Goal: Transaction & Acquisition: Purchase product/service

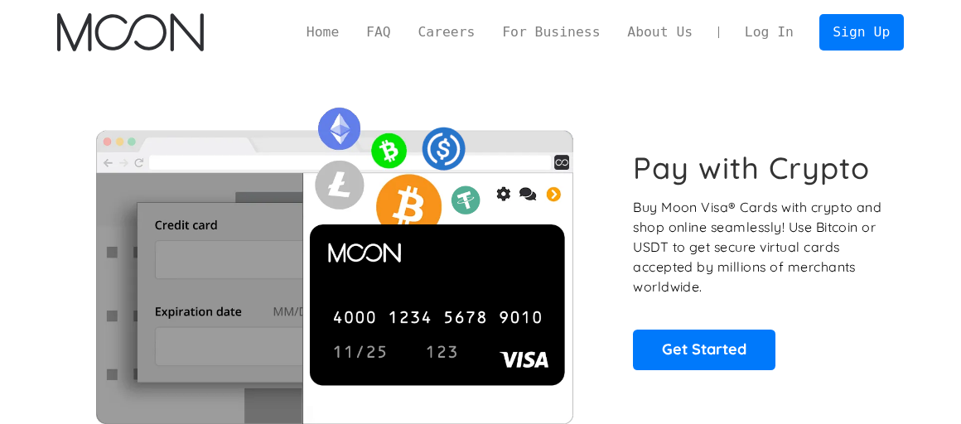
scroll to position [83, 0]
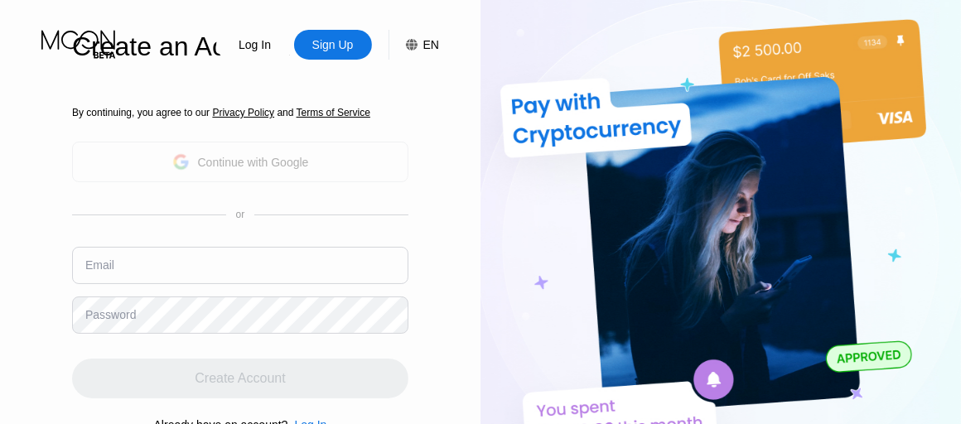
click at [302, 166] on div "Continue with Google" at bounding box center [253, 162] width 111 height 13
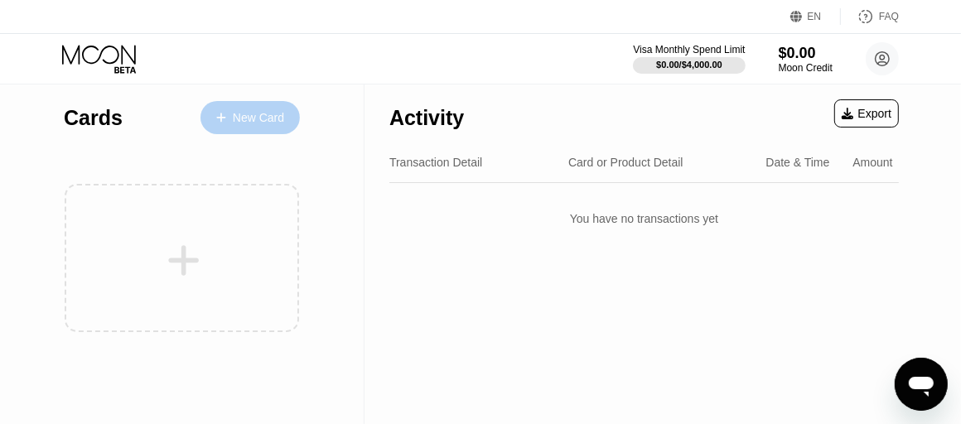
click at [241, 123] on div "New Card" at bounding box center [258, 118] width 51 height 14
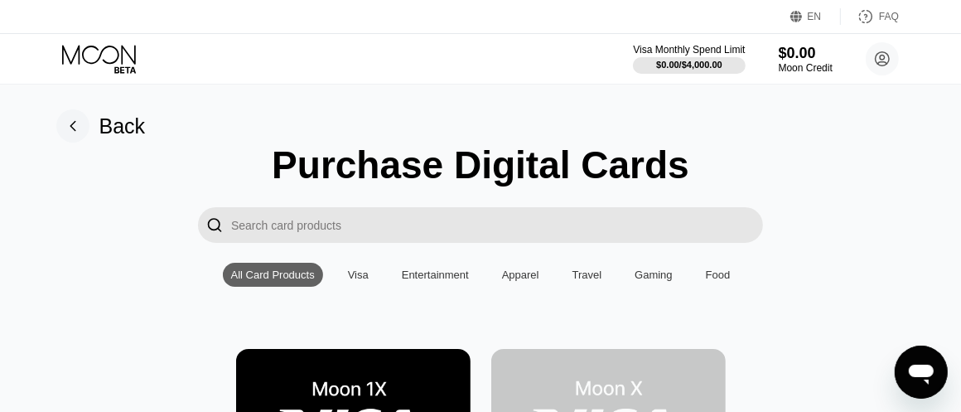
click at [354, 279] on div "Visa" at bounding box center [358, 274] width 21 height 12
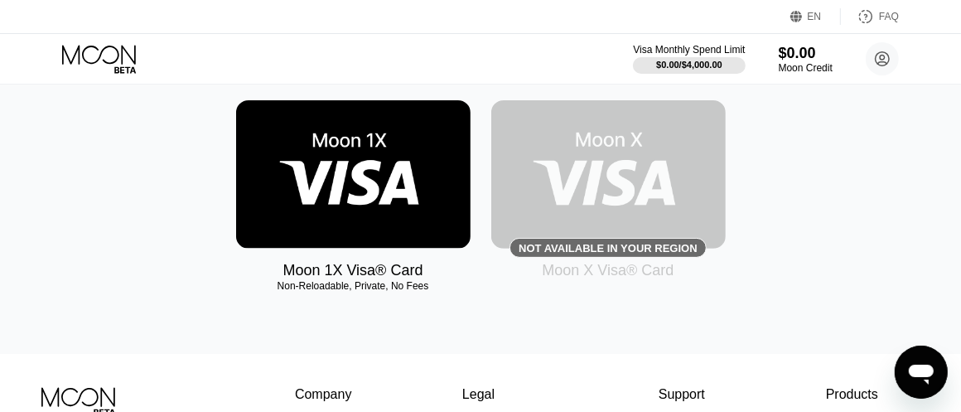
click at [363, 180] on img at bounding box center [353, 174] width 235 height 148
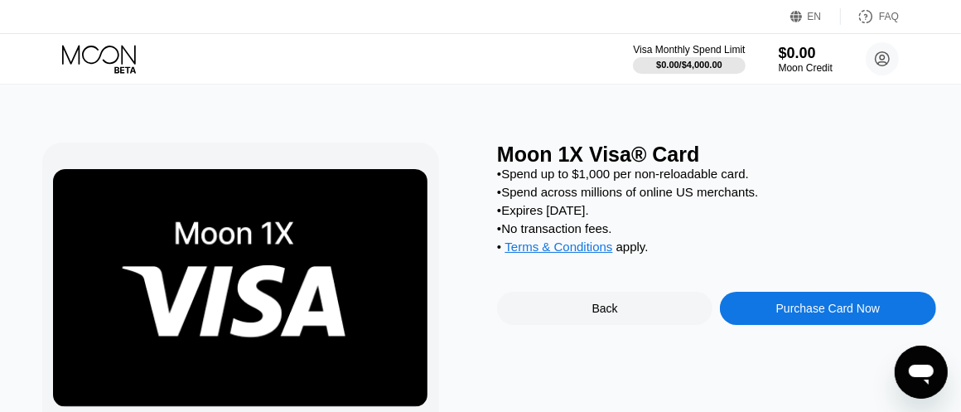
click at [840, 315] on div "Purchase Card Now" at bounding box center [828, 308] width 104 height 13
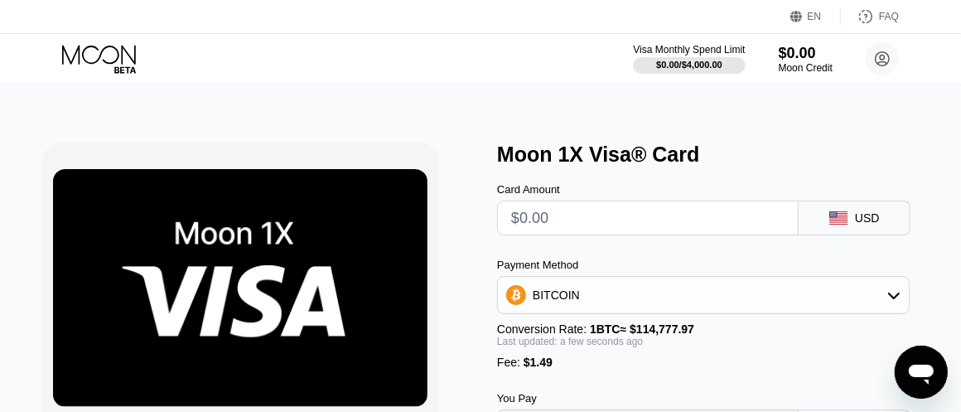
click at [635, 230] on input "text" at bounding box center [647, 217] width 273 height 33
type input "$5"
type input "0.00005655"
type input "$50"
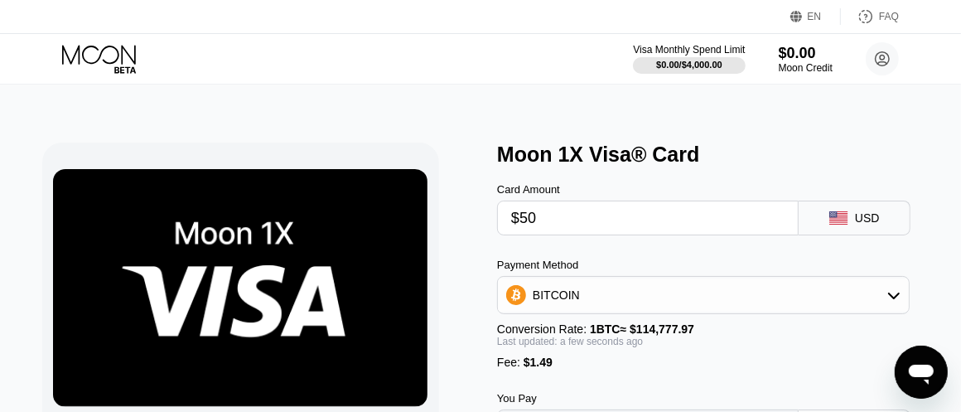
type input "0.00044861"
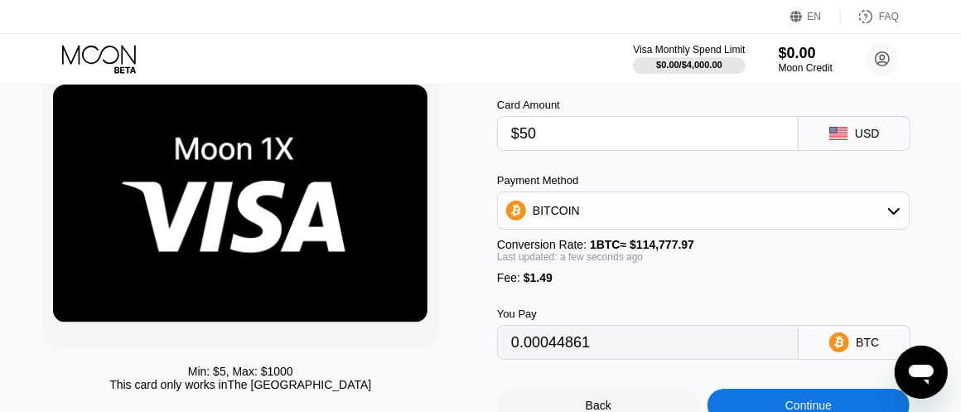
scroll to position [83, 0]
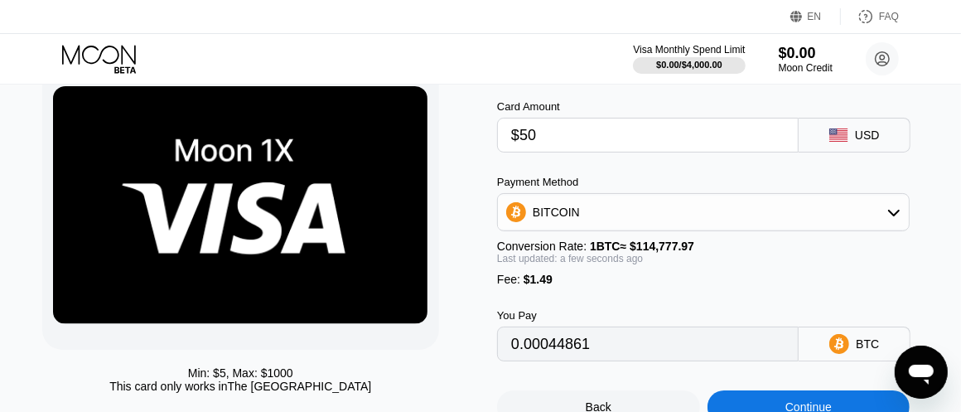
type input "$50"
click at [677, 225] on div "BITCOIN" at bounding box center [703, 212] width 411 height 33
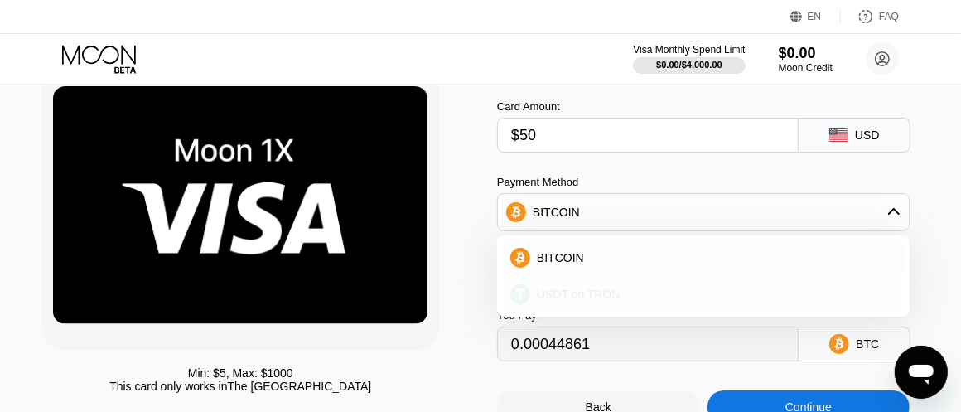
click at [626, 298] on div "USDT on TRON" at bounding box center [713, 294] width 366 height 13
type input "52.01"
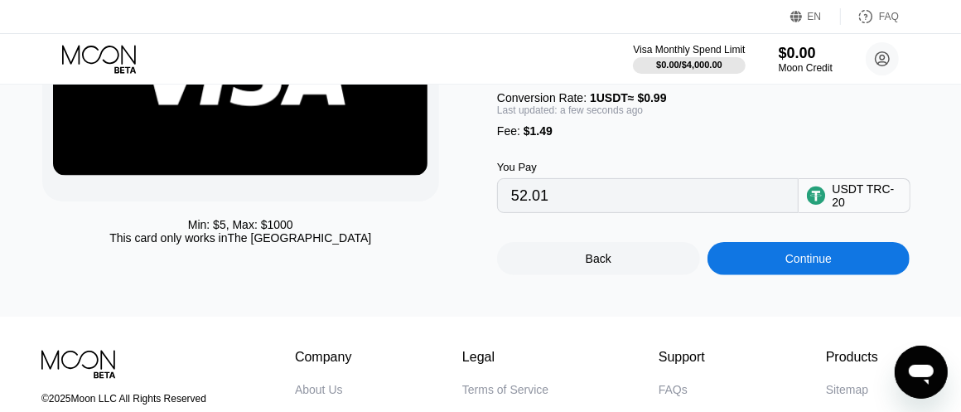
scroll to position [249, 0]
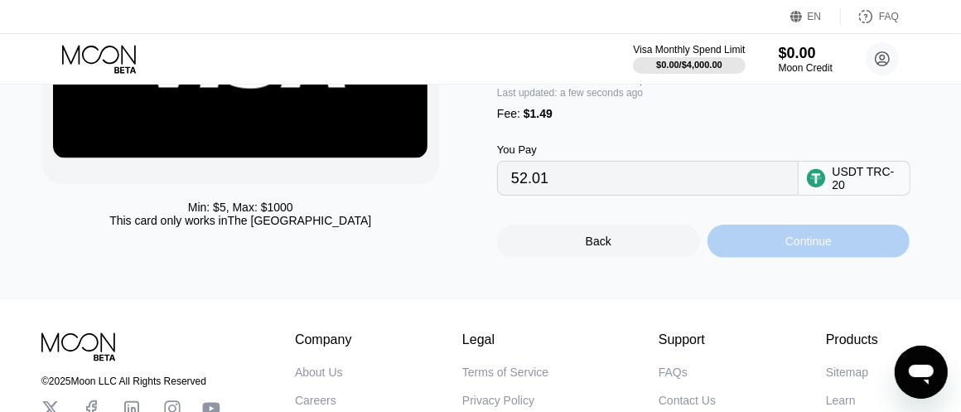
click at [831, 258] on div "Continue" at bounding box center [809, 241] width 203 height 33
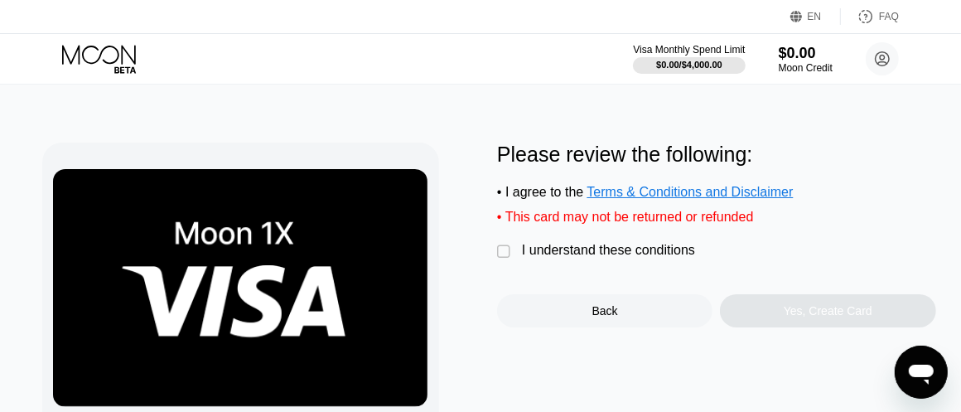
click at [575, 257] on div "I understand these conditions" at bounding box center [608, 250] width 173 height 15
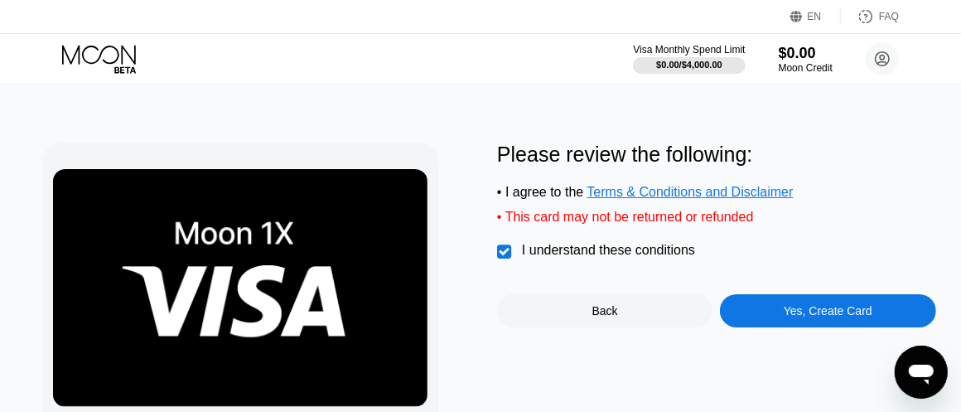
click at [800, 317] on div "Yes, Create Card" at bounding box center [828, 310] width 89 height 13
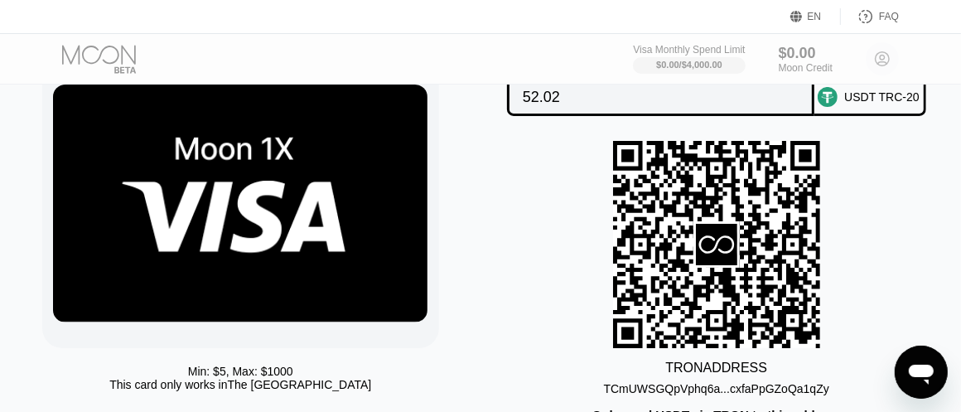
scroll to position [83, 0]
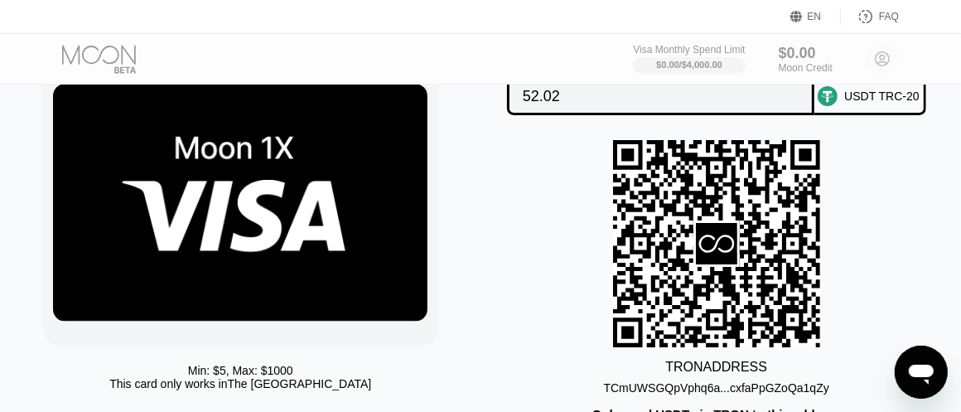
scroll to position [249, 0]
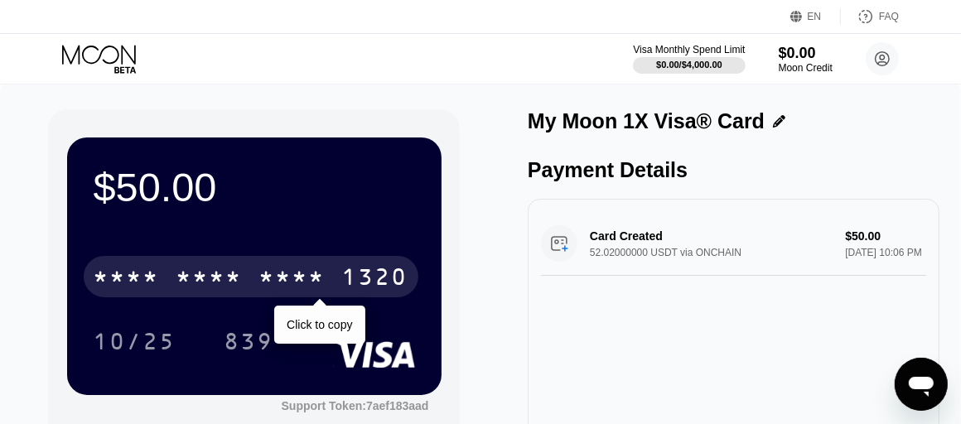
click at [236, 273] on div "* * * *" at bounding box center [210, 279] width 66 height 27
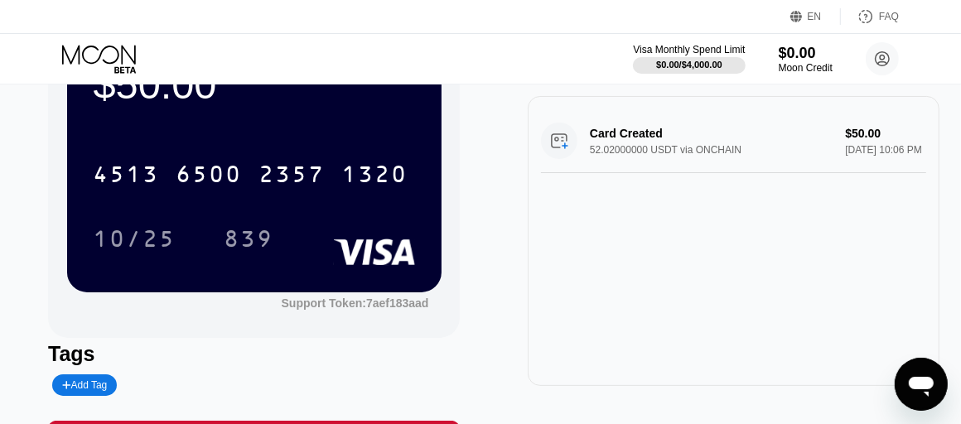
scroll to position [166, 0]
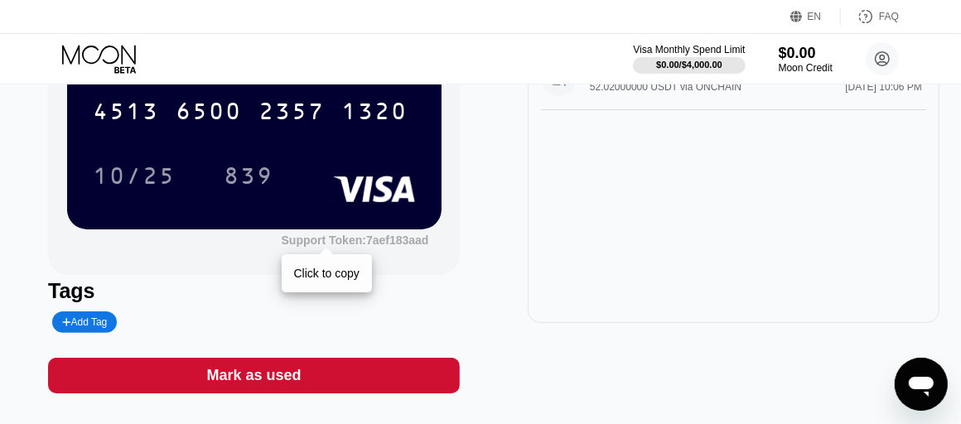
click at [304, 247] on div "Support Token: 7aef183aad" at bounding box center [356, 240] width 148 height 13
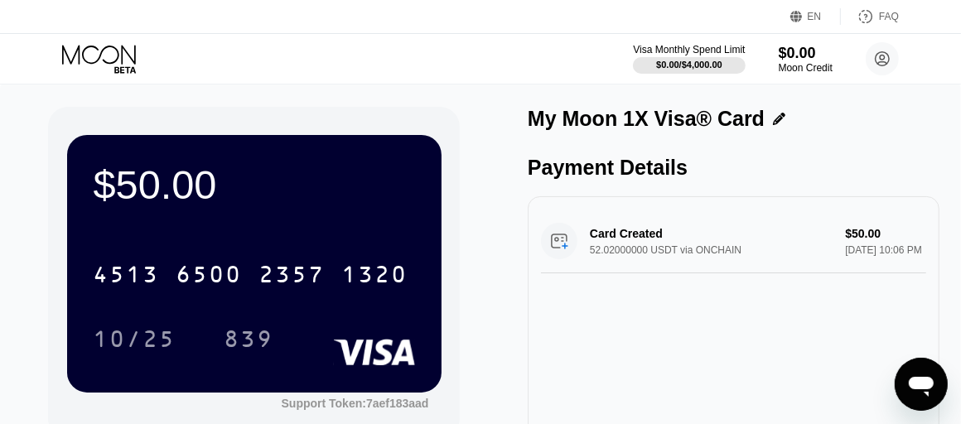
scroll to position [0, 0]
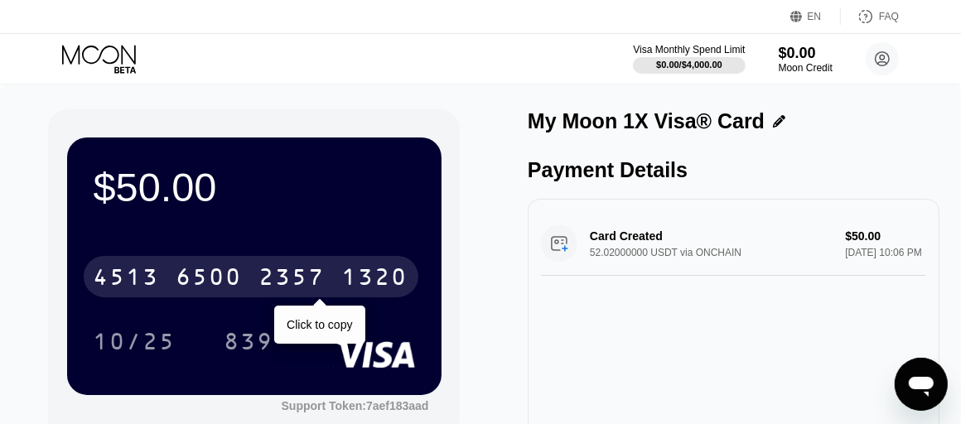
click at [171, 285] on div "[CREDIT_CARD_NUMBER]" at bounding box center [251, 276] width 335 height 41
click at [235, 282] on div "* * * *" at bounding box center [210, 279] width 66 height 27
click at [235, 282] on div "6500" at bounding box center [210, 279] width 66 height 27
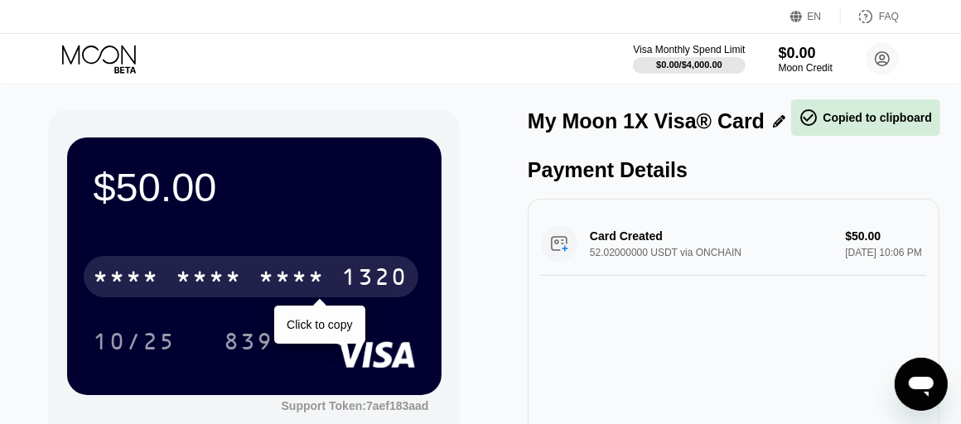
click at [235, 282] on div "* * * *" at bounding box center [210, 279] width 66 height 27
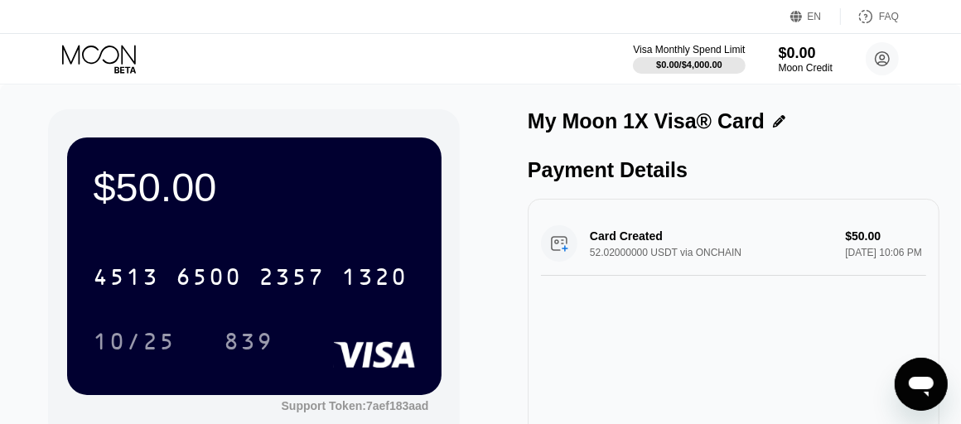
click at [641, 251] on div "Card Created 52.02000000 USDT via ONCHAIN $50.00 [DATE] 10:06 PM" at bounding box center [733, 244] width 385 height 64
click at [838, 264] on div "Card Created 52.02000000 USDT via ONCHAIN $50.00 [DATE] 10:06 PM" at bounding box center [733, 244] width 385 height 64
click at [559, 253] on div "Card Created 52.02000000 USDT via ONCHAIN $50.00 [DATE] 10:06 PM" at bounding box center [733, 244] width 385 height 64
click at [694, 64] on div "$0.00 / $4,000.00" at bounding box center [689, 65] width 67 height 10
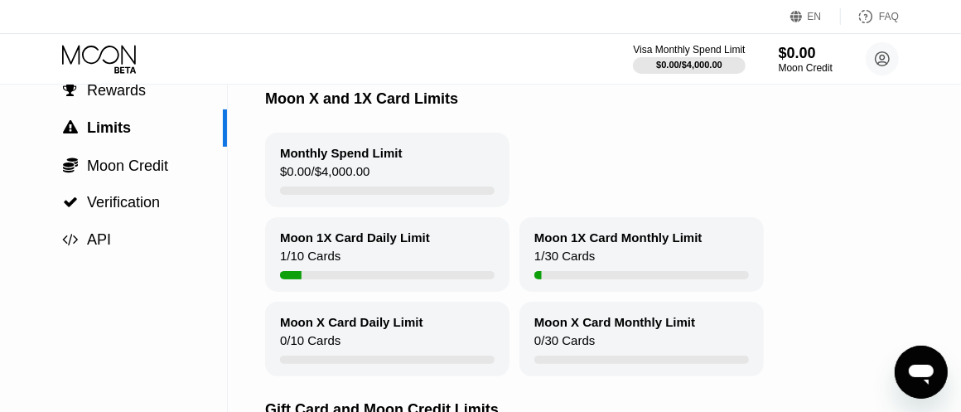
scroll to position [83, 0]
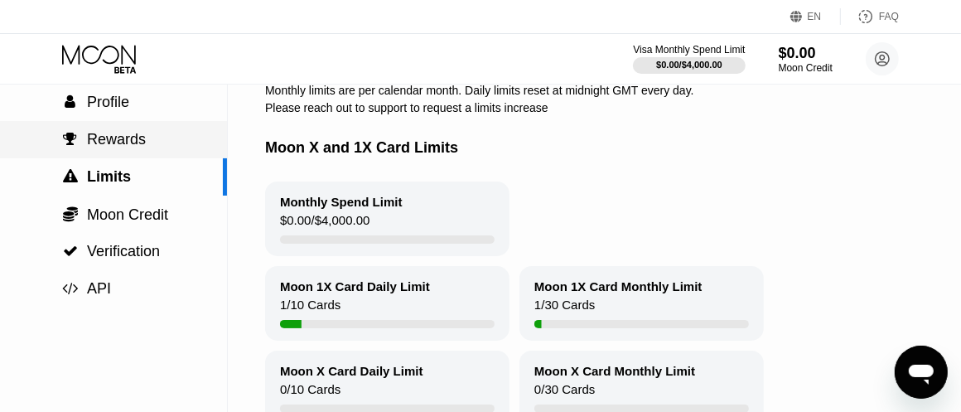
click at [133, 143] on span "Rewards" at bounding box center [116, 139] width 59 height 17
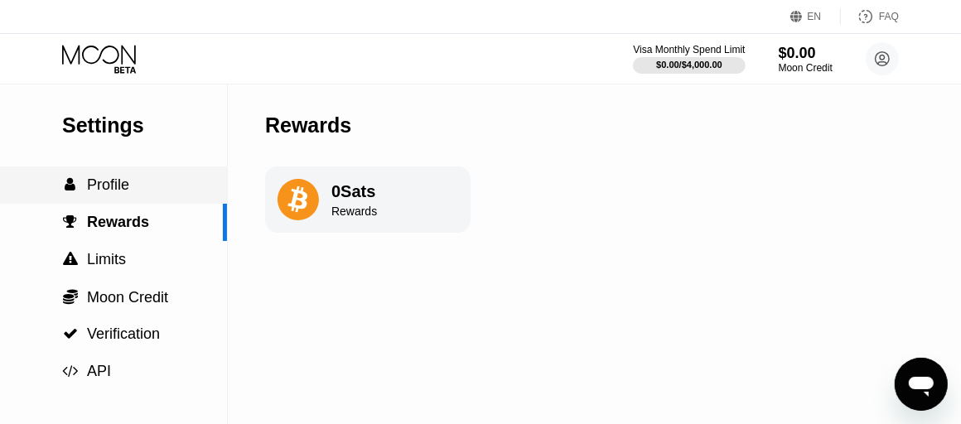
click at [117, 193] on span "Profile" at bounding box center [108, 185] width 42 height 17
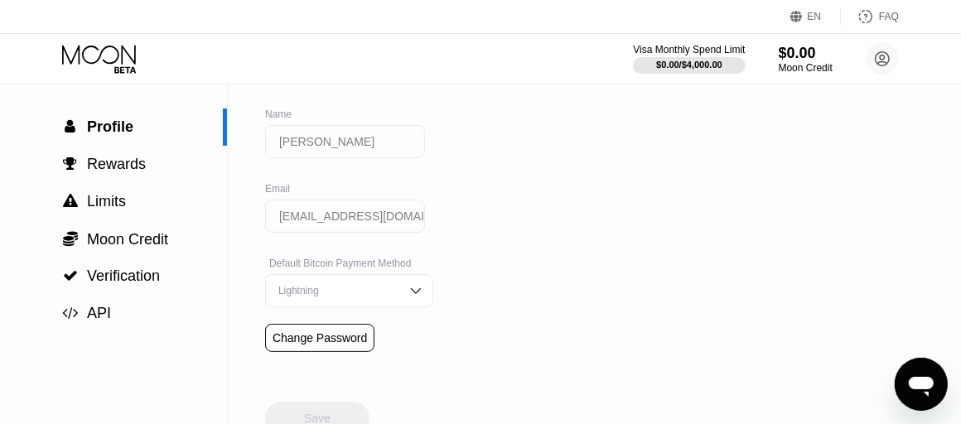
scroll to position [166, 0]
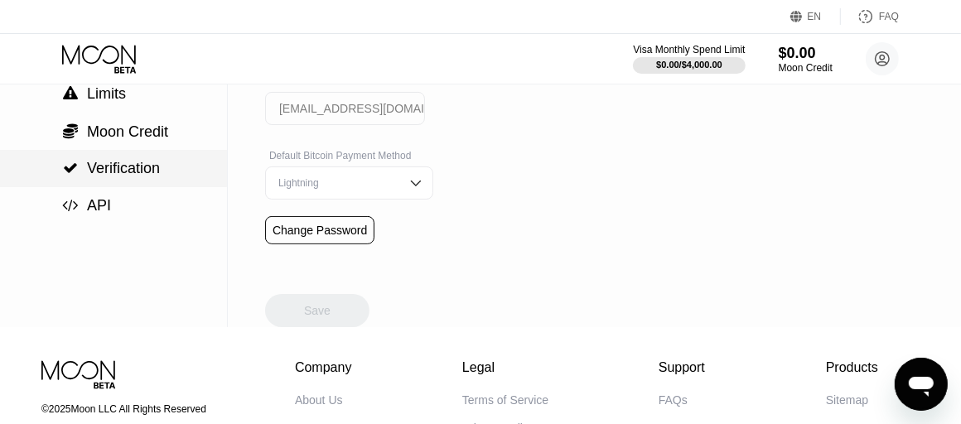
click at [163, 176] on div " Verification" at bounding box center [113, 168] width 227 height 17
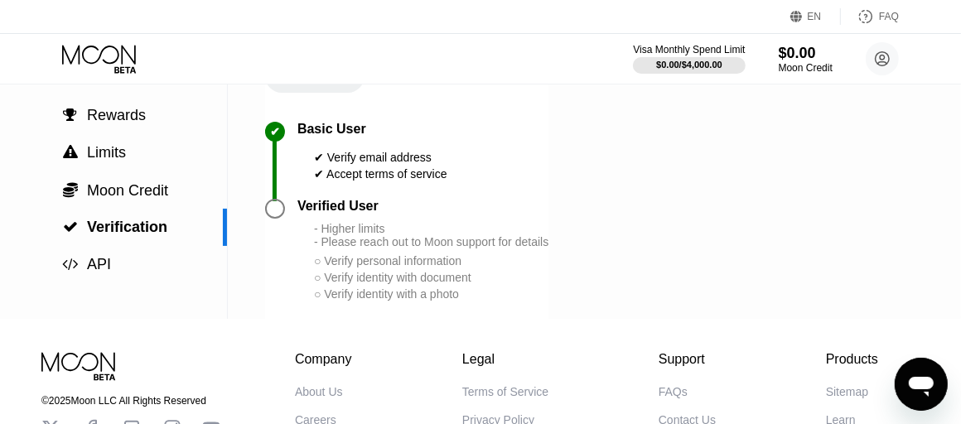
scroll to position [83, 0]
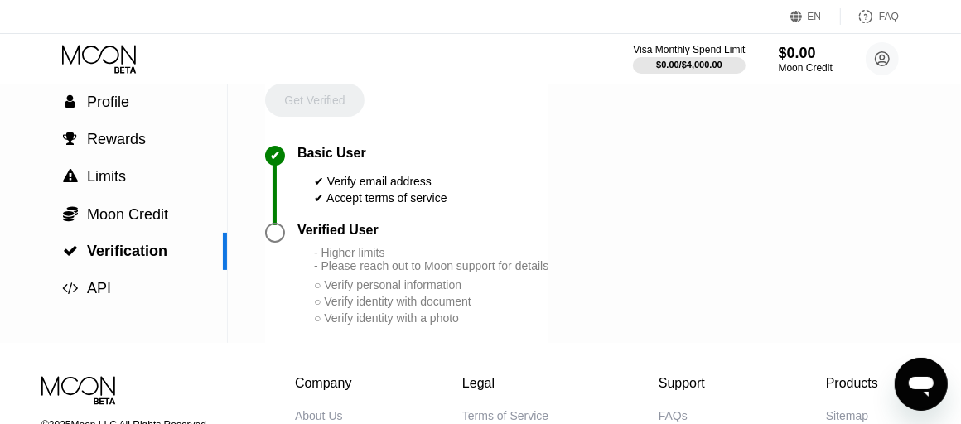
click at [278, 241] on div at bounding box center [275, 233] width 20 height 20
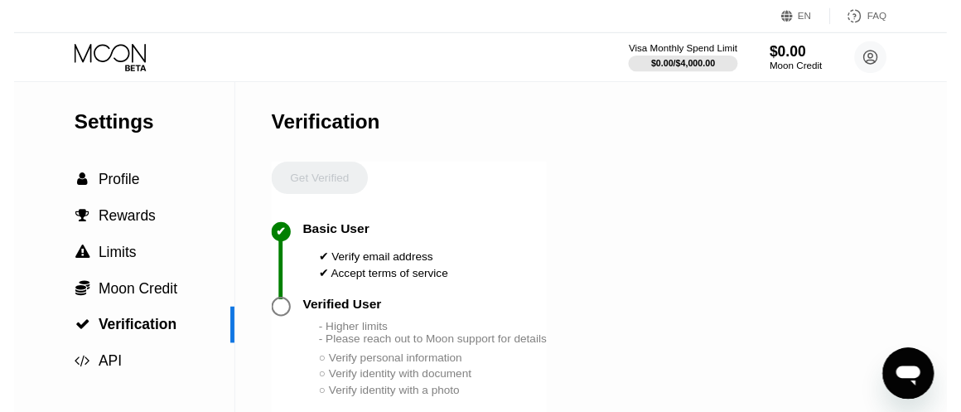
scroll to position [0, 0]
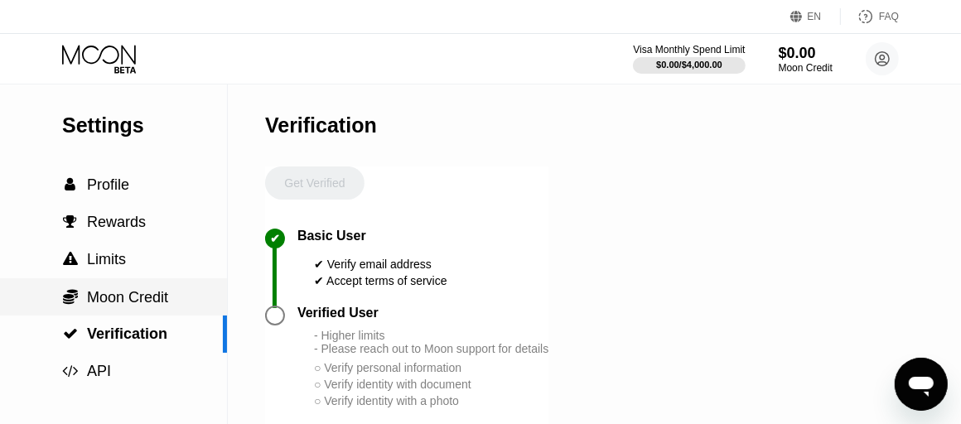
click at [166, 295] on span "Moon Credit" at bounding box center [127, 297] width 81 height 17
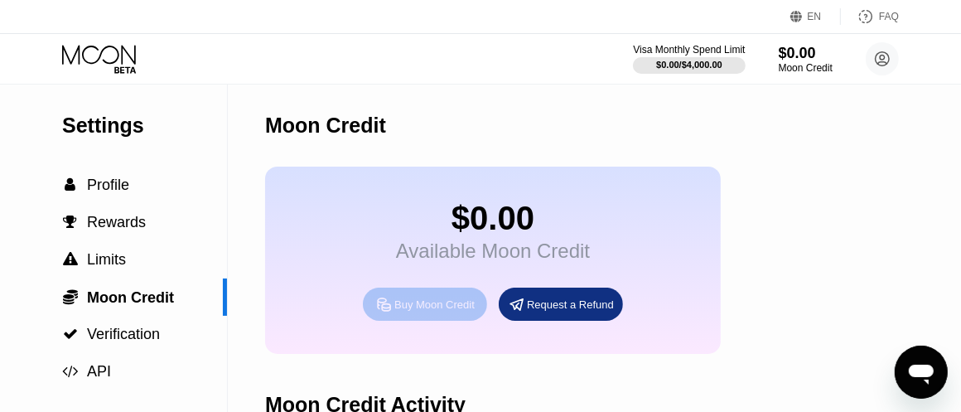
click at [442, 312] on div "Buy Moon Credit" at bounding box center [434, 305] width 80 height 14
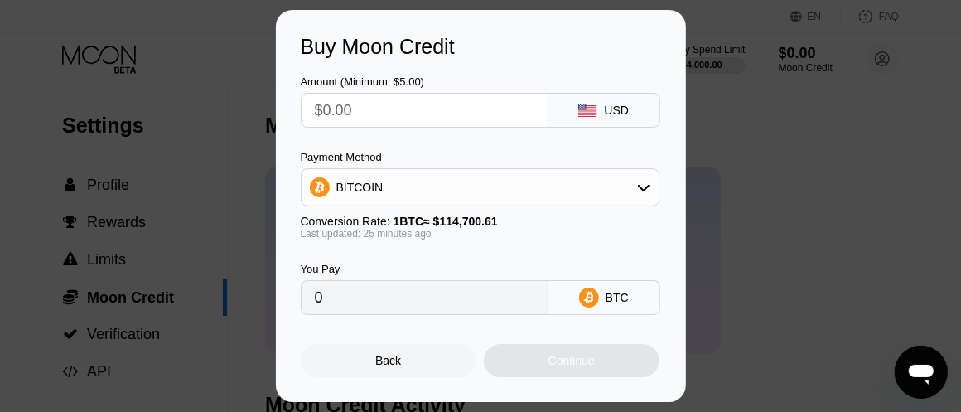
scroll to position [249, 0]
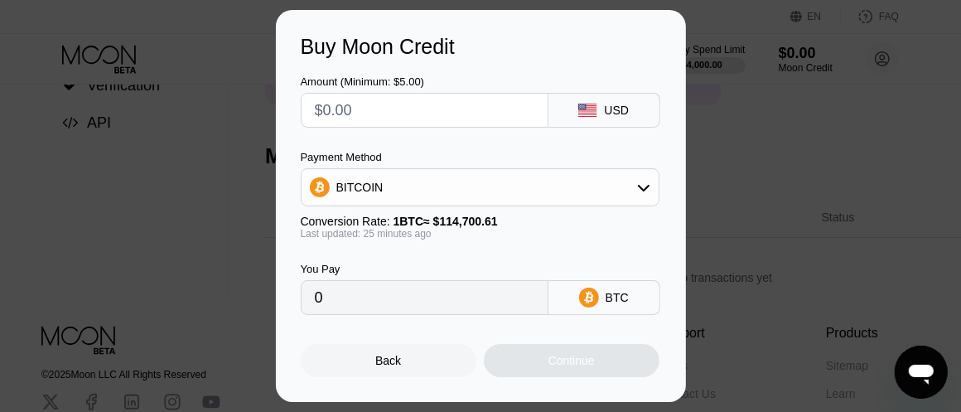
click at [429, 375] on div "Back" at bounding box center [389, 360] width 176 height 33
